Goal: Check status: Check status

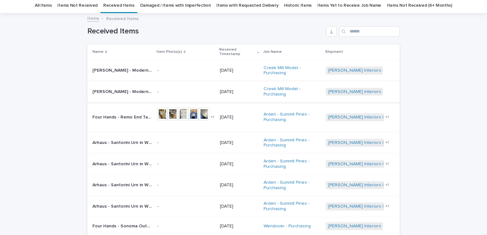
scroll to position [32, 0]
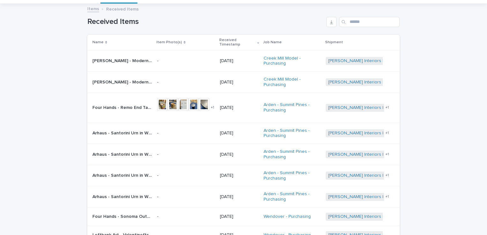
click at [108, 61] on p "[PERSON_NAME] - Modern Maze | 71833" at bounding box center [122, 60] width 61 height 7
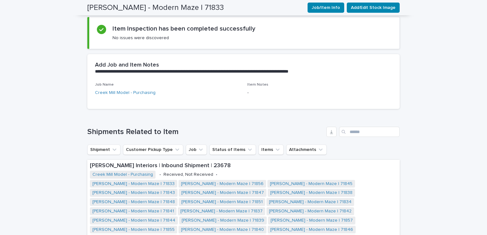
scroll to position [121, 0]
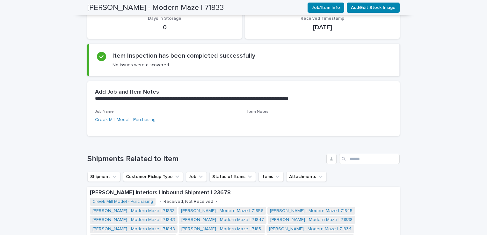
click at [30, 84] on div "**********" at bounding box center [243, 181] width 487 height 533
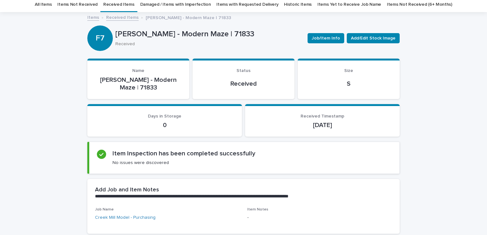
scroll to position [0, 0]
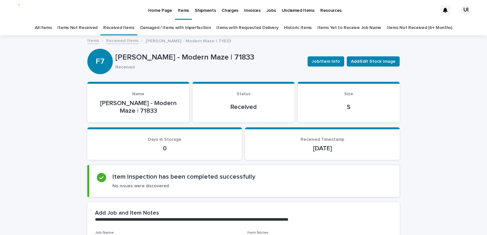
click at [150, 12] on p "Home Page" at bounding box center [160, 6] width 24 height 13
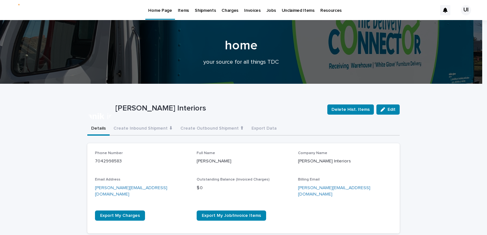
click at [182, 9] on p "Items" at bounding box center [183, 6] width 11 height 13
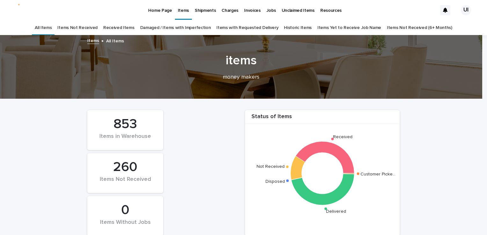
click at [134, 25] on link "Received Items" at bounding box center [118, 27] width 31 height 15
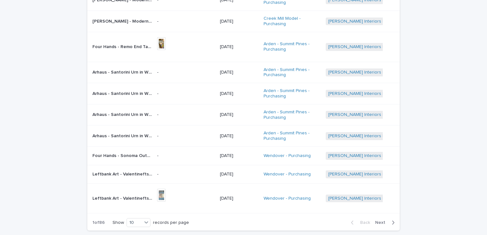
scroll to position [93, 0]
click at [7, 23] on div "Loading... Saving… Loading... Saving… Received Items Name Item Photo(s) Receive…" at bounding box center [243, 105] width 487 height 325
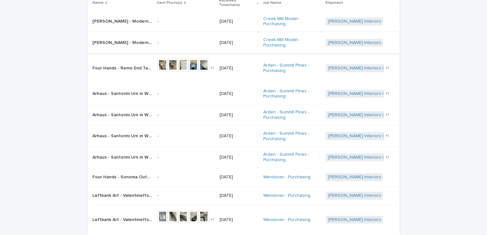
scroll to position [61, 0]
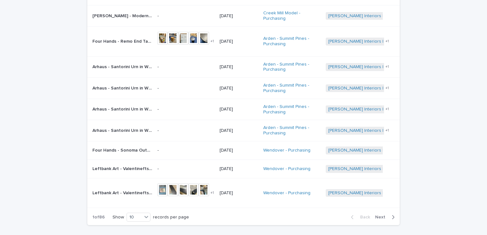
scroll to position [41, 0]
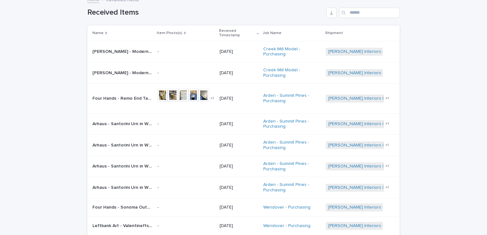
click at [39, 77] on div "Loading... Saving… Loading... Saving… Received Items Name Item Photo(s) Receive…" at bounding box center [243, 157] width 487 height 325
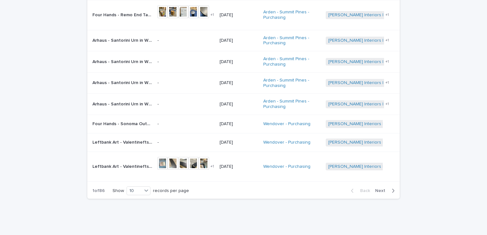
scroll to position [29, 0]
